Goal: Task Accomplishment & Management: Manage account settings

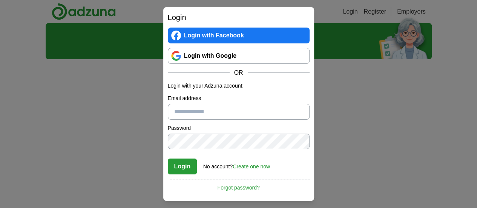
click at [217, 32] on link "Login with Facebook" at bounding box center [239, 36] width 142 height 16
click at [209, 46] on div "Login with Facebook Login with Google OR" at bounding box center [239, 53] width 142 height 50
click at [209, 50] on link "Login with Google" at bounding box center [239, 56] width 142 height 16
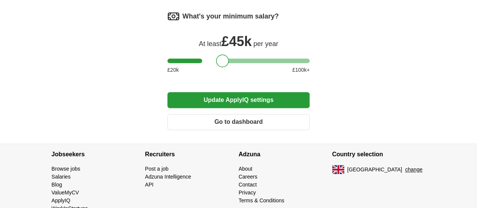
scroll to position [523, 0]
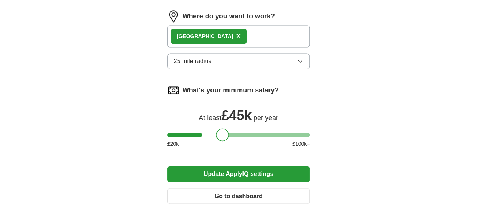
click at [237, 166] on button "Update ApplyIQ settings" at bounding box center [238, 174] width 142 height 16
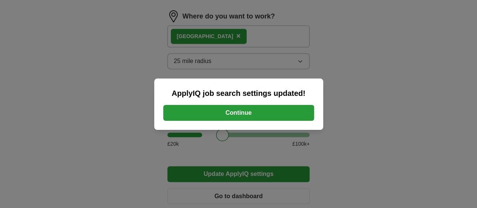
click at [237, 82] on div "ApplyIQ job search settings updated! Continue" at bounding box center [238, 103] width 169 height 51
click at [243, 111] on button "Continue" at bounding box center [238, 113] width 151 height 16
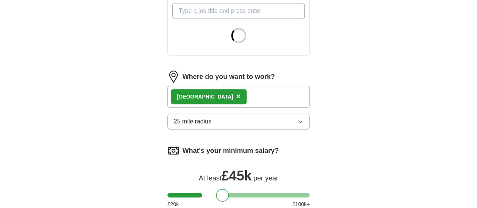
scroll to position [339, 0]
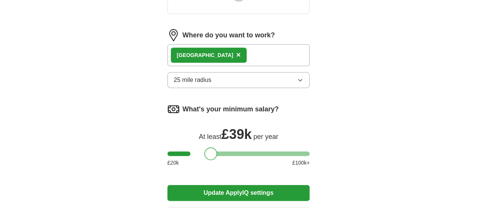
drag, startPoint x: 208, startPoint y: 136, endPoint x: 196, endPoint y: 135, distance: 11.8
click at [204, 147] on div at bounding box center [210, 153] width 13 height 13
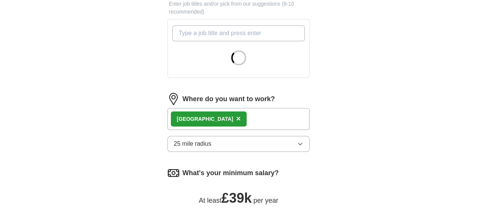
scroll to position [264, 0]
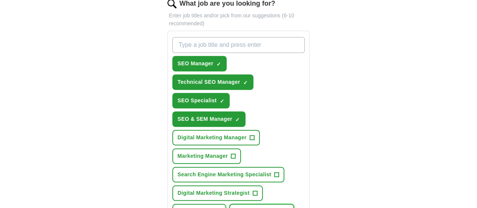
drag, startPoint x: 216, startPoint y: 137, endPoint x: 270, endPoint y: 145, distance: 54.5
click at [270, 145] on div "SEO Manager ✓ × Technical SEO Manager ✓ × SEO Specialist ✓ × SEO & SEM Manager …" at bounding box center [239, 128] width 136 height 188
click at [231, 170] on span "Search Engine Marketing Specialist" at bounding box center [223, 174] width 93 height 8
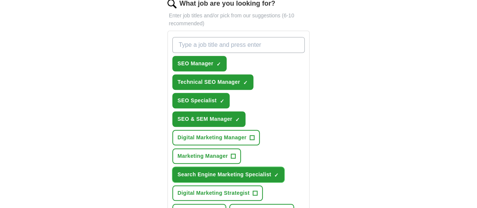
click at [226, 170] on span "Search Engine Marketing Specialist" at bounding box center [223, 174] width 93 height 8
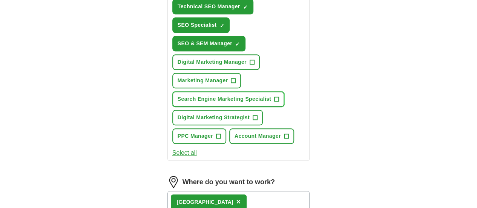
scroll to position [452, 0]
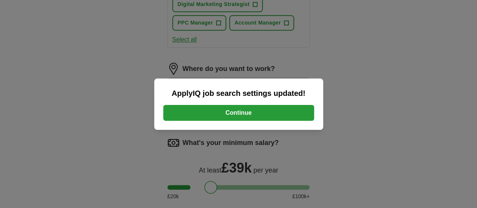
click at [260, 119] on button "Continue" at bounding box center [238, 113] width 151 height 16
